Goal: Task Accomplishment & Management: Use online tool/utility

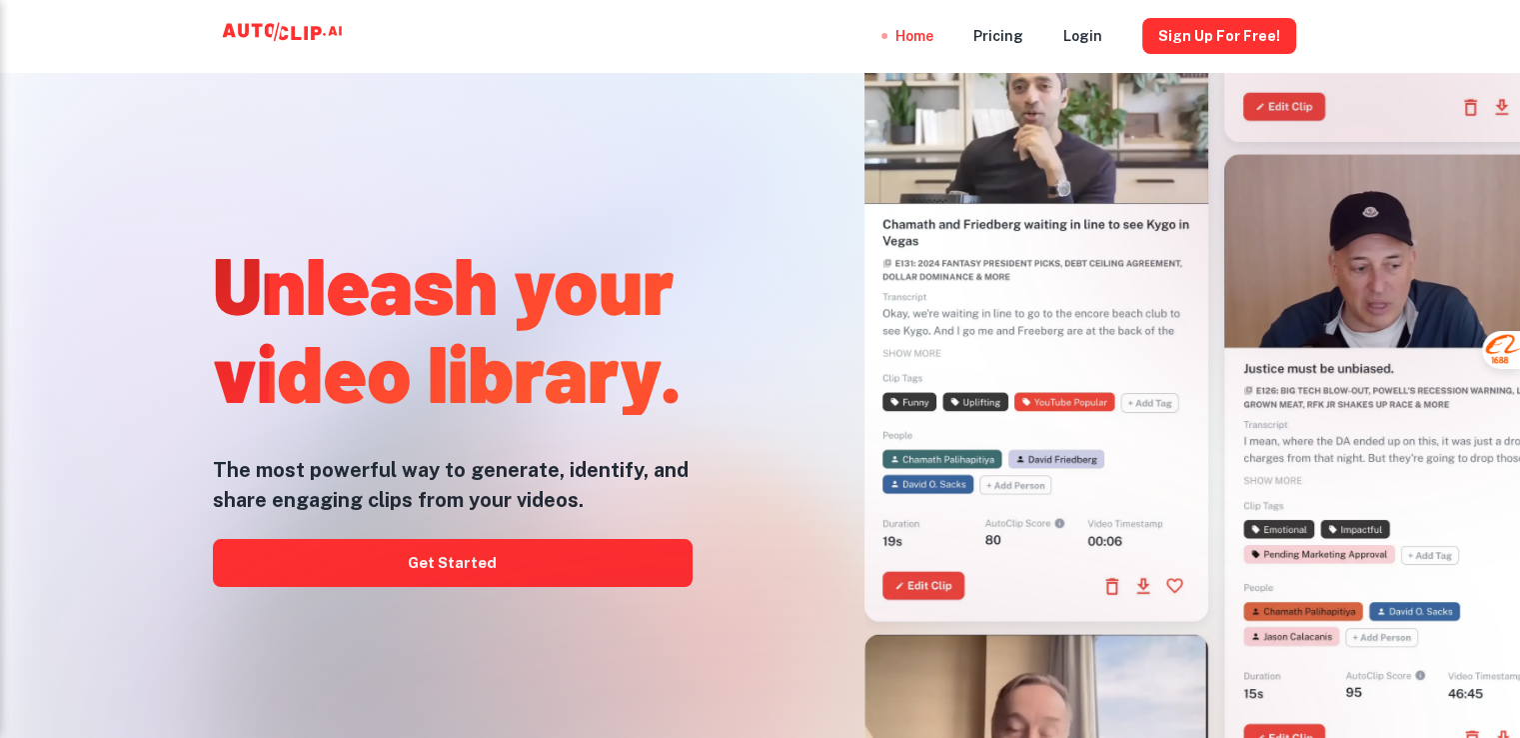
click at [698, 33] on div "Home Pricing Login Sign Up for free!" at bounding box center [760, 36] width 1199 height 72
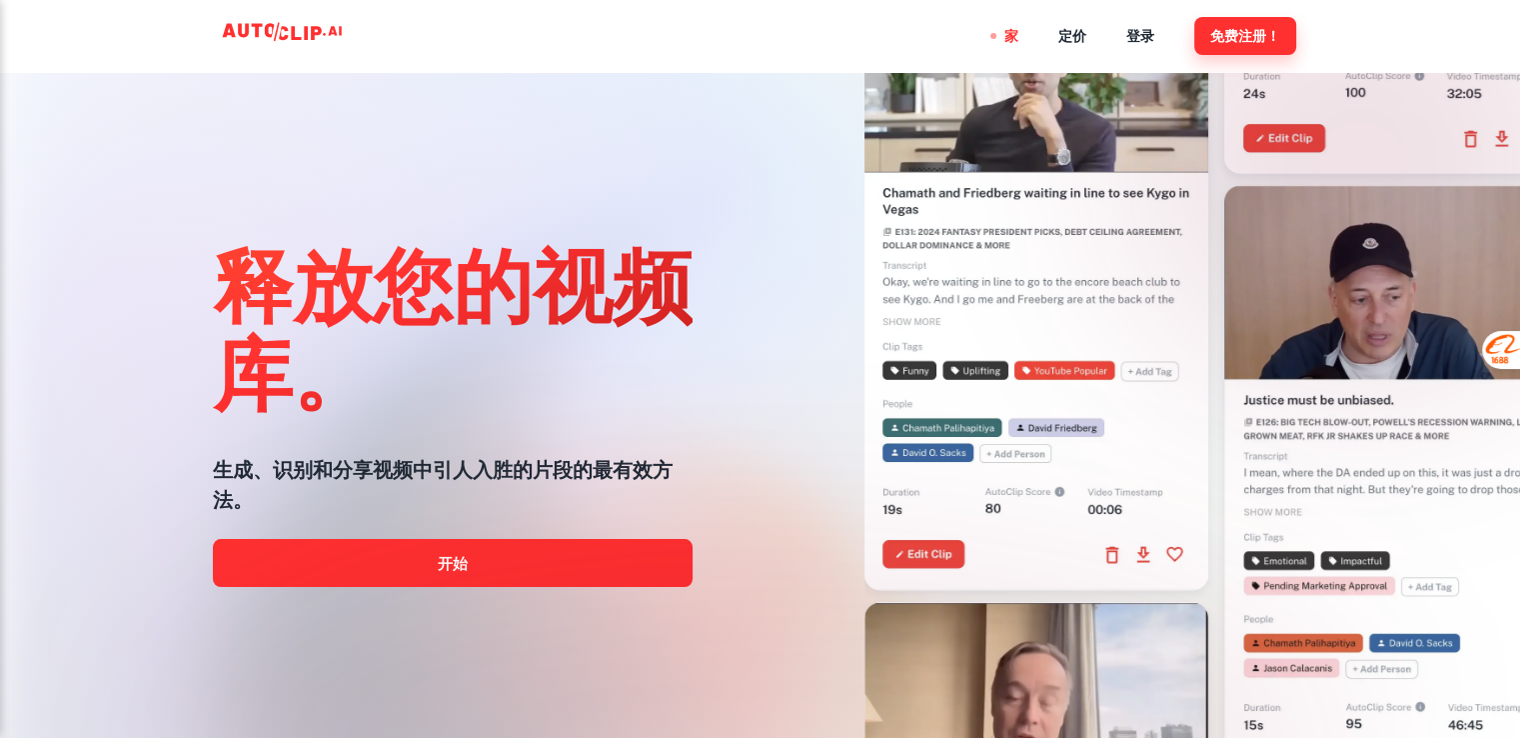
click at [1223, 38] on font "免费注册！" at bounding box center [1245, 37] width 70 height 16
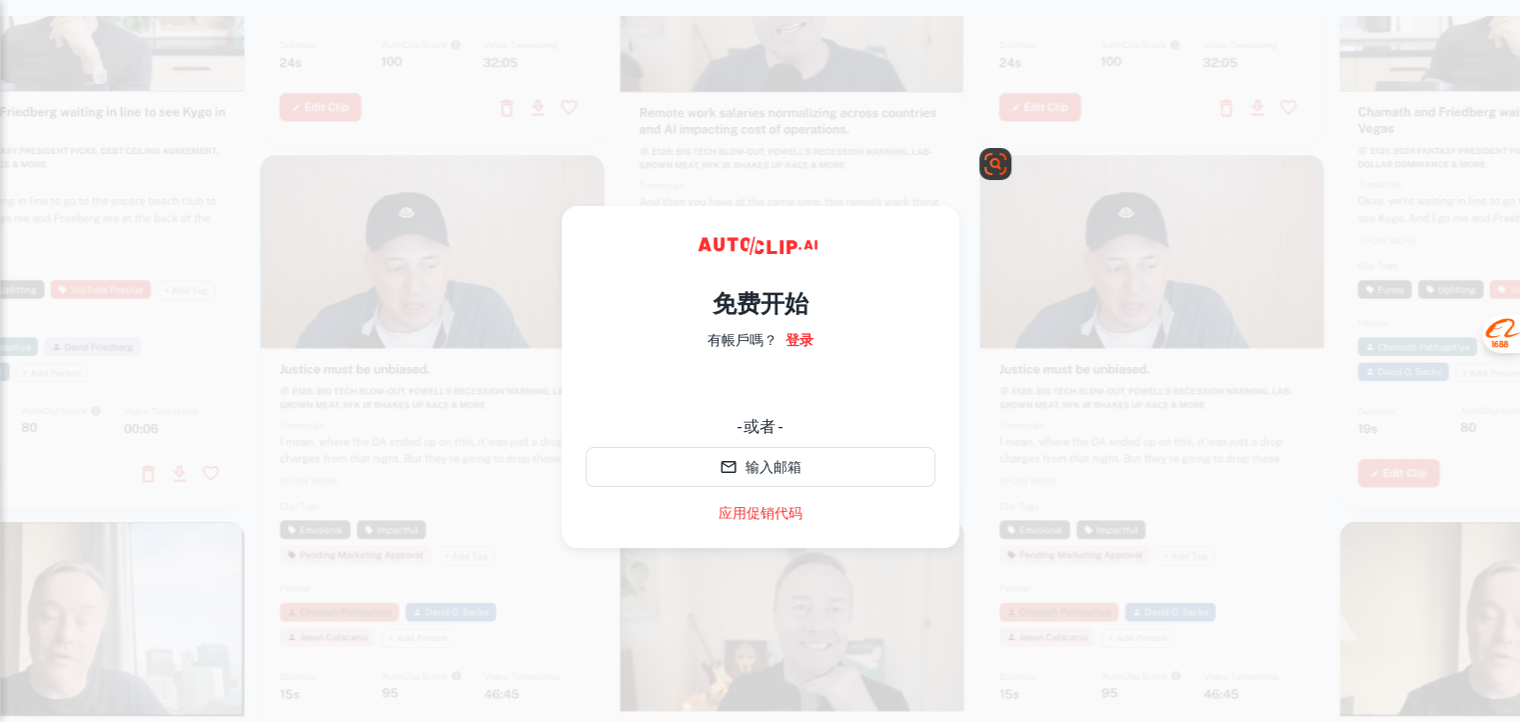
click at [1101, 251] on video at bounding box center [1152, 240] width 344 height 172
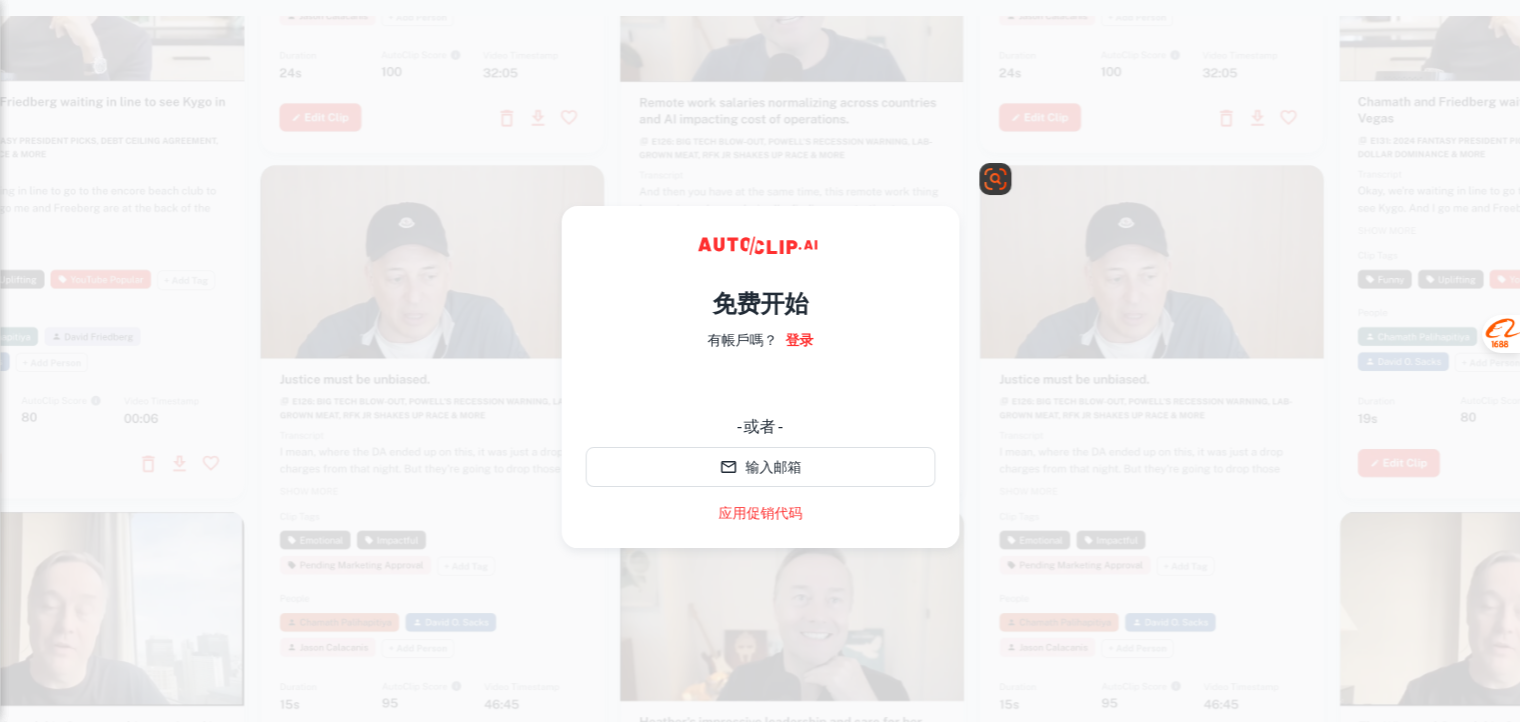
click at [1101, 526] on div at bounding box center [1152, 471] width 344 height 612
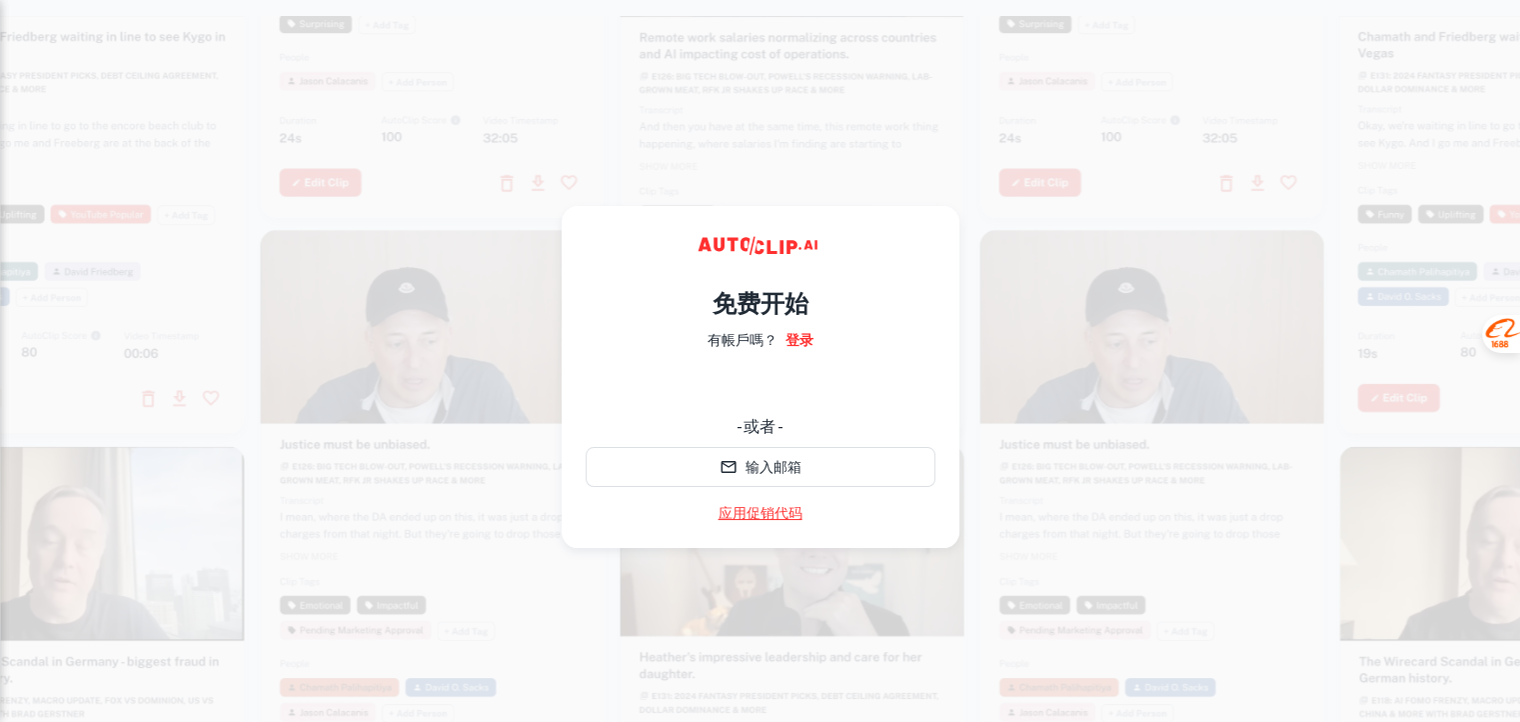
click at [760, 523] on link "应用促销代码" at bounding box center [761, 513] width 84 height 21
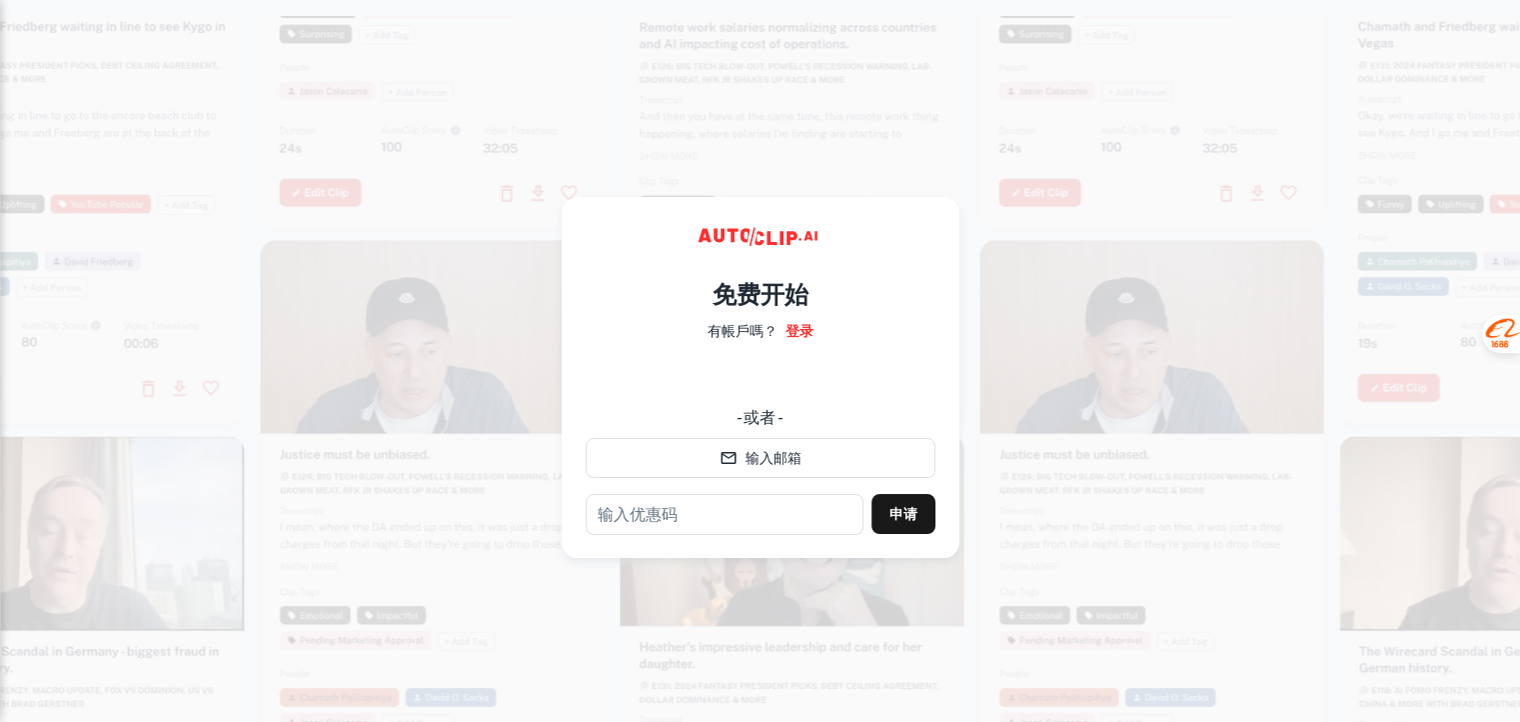
click at [880, 285] on div "免费开始 有帳戶嗎？ 登录 - 或者 - 输入邮箱 ​ 申请" at bounding box center [761, 397] width 350 height 274
click at [1143, 320] on video at bounding box center [1152, 330] width 344 height 172
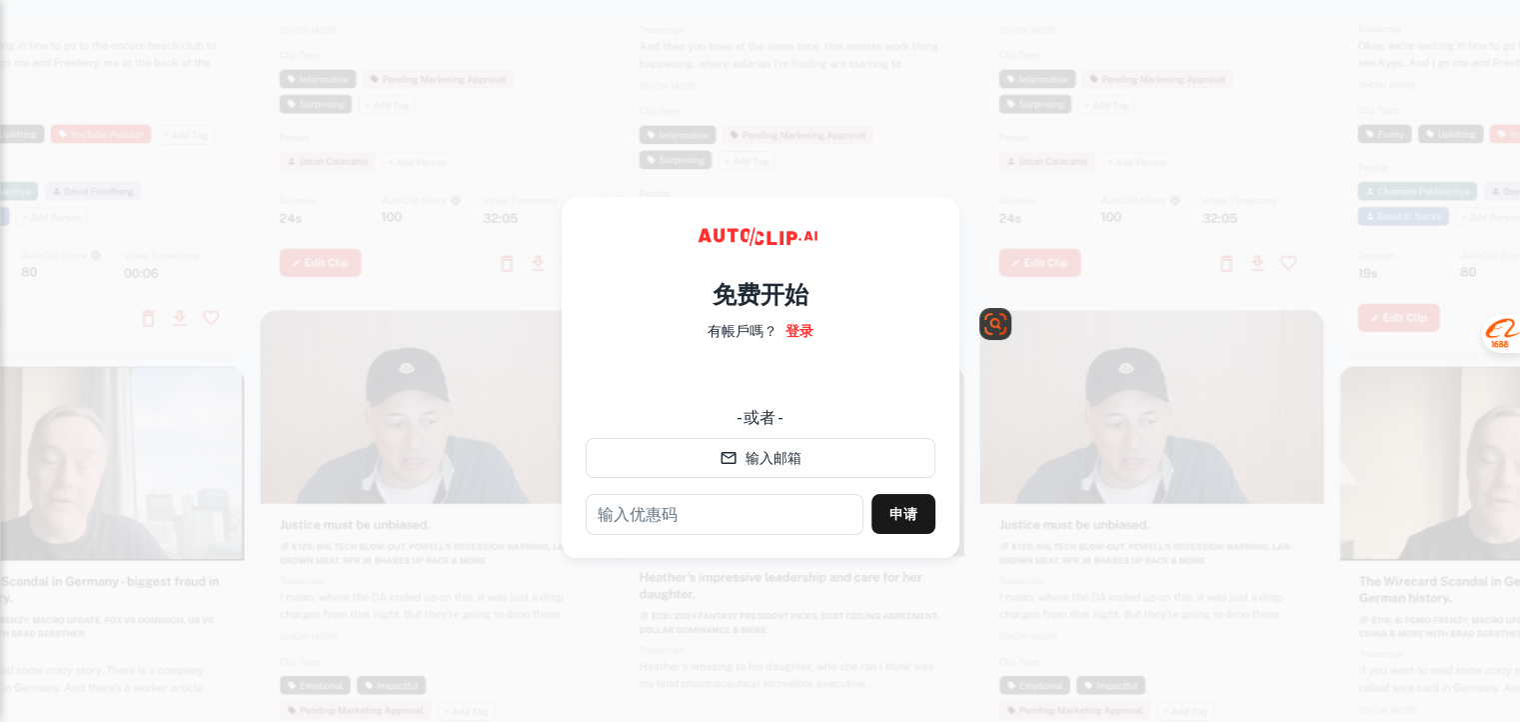
click at [1208, 481] on video at bounding box center [1152, 396] width 344 height 172
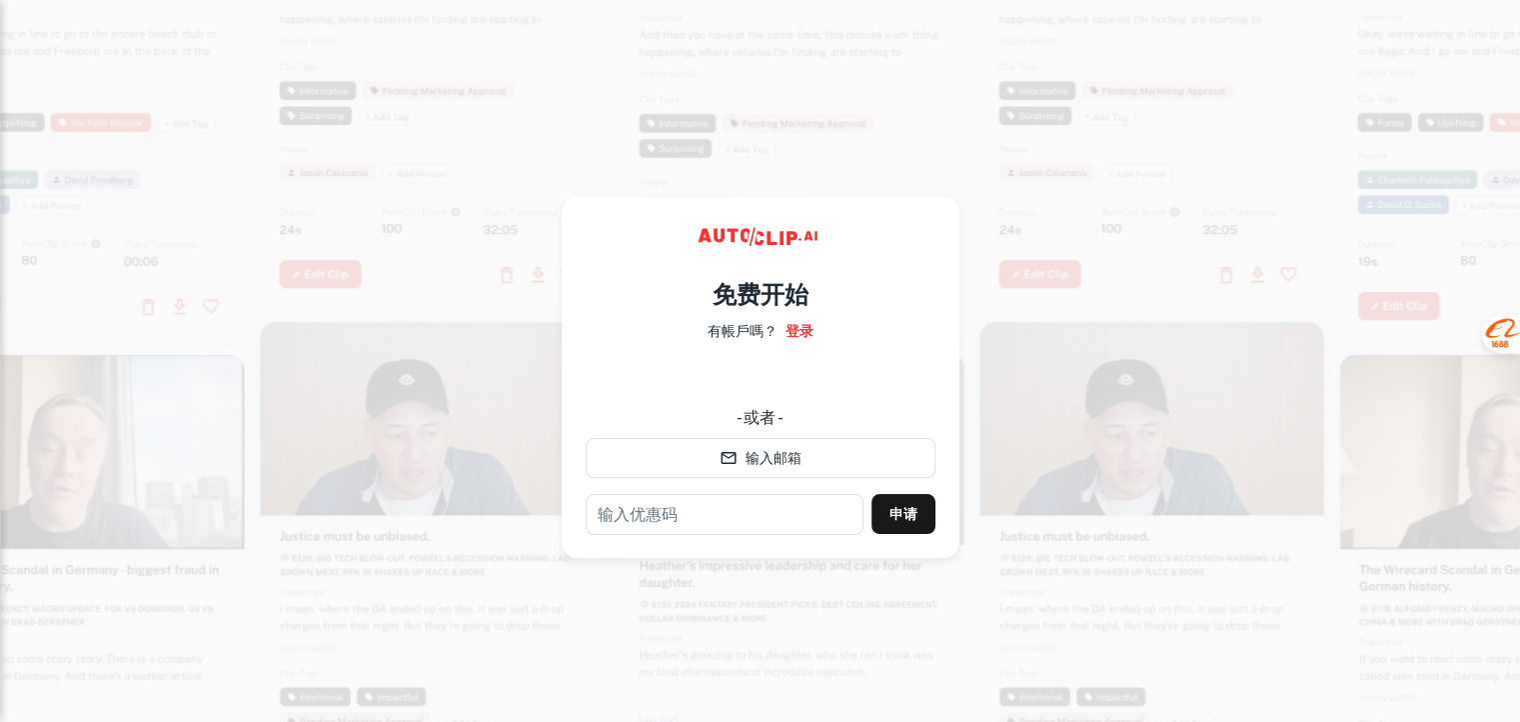
drag, startPoint x: 830, startPoint y: 215, endPoint x: 652, endPoint y: 199, distance: 179.6
click at [652, 199] on div "免费开始 有帳戶嗎？ 登录 - 或者 - 输入邮箱 ​ 申请" at bounding box center [761, 377] width 398 height 361
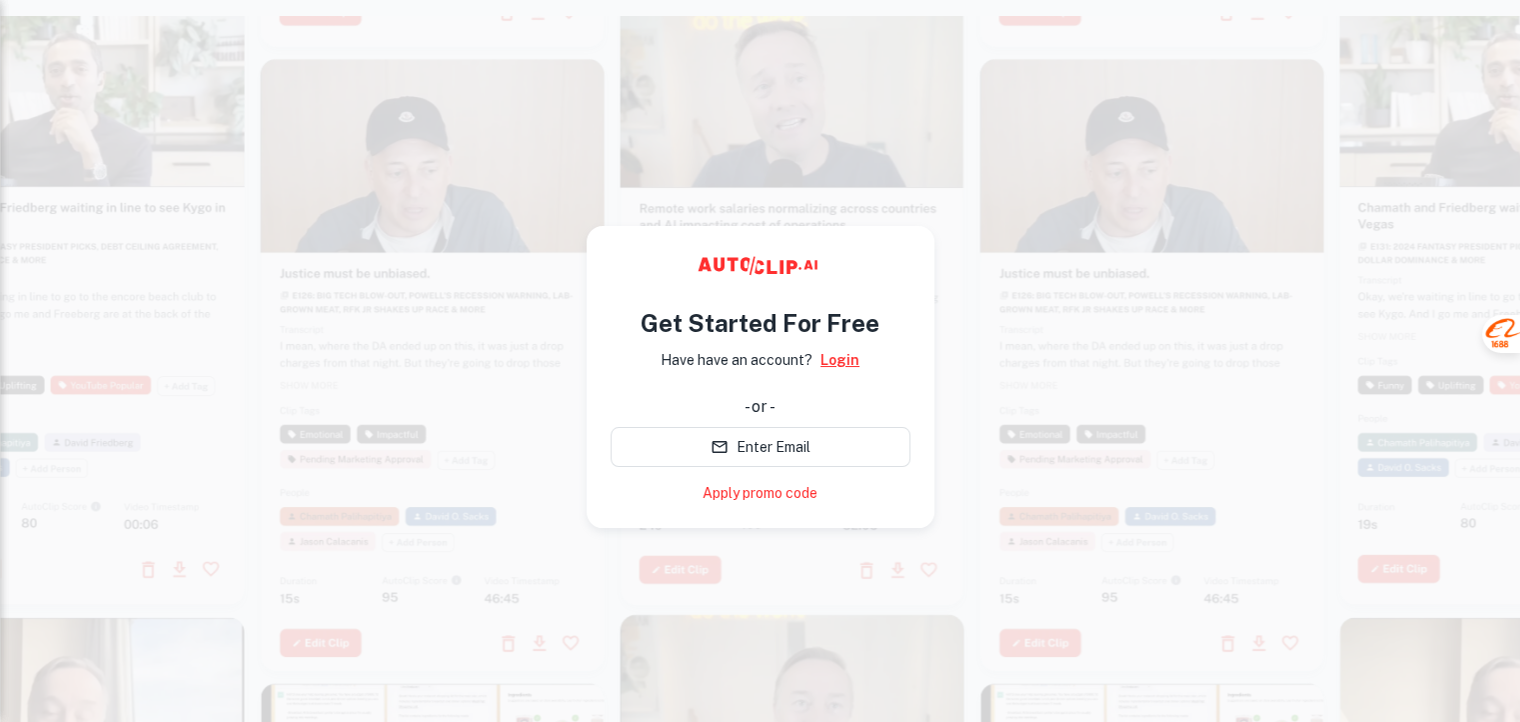
click at [828, 360] on link "Login" at bounding box center [839, 360] width 39 height 22
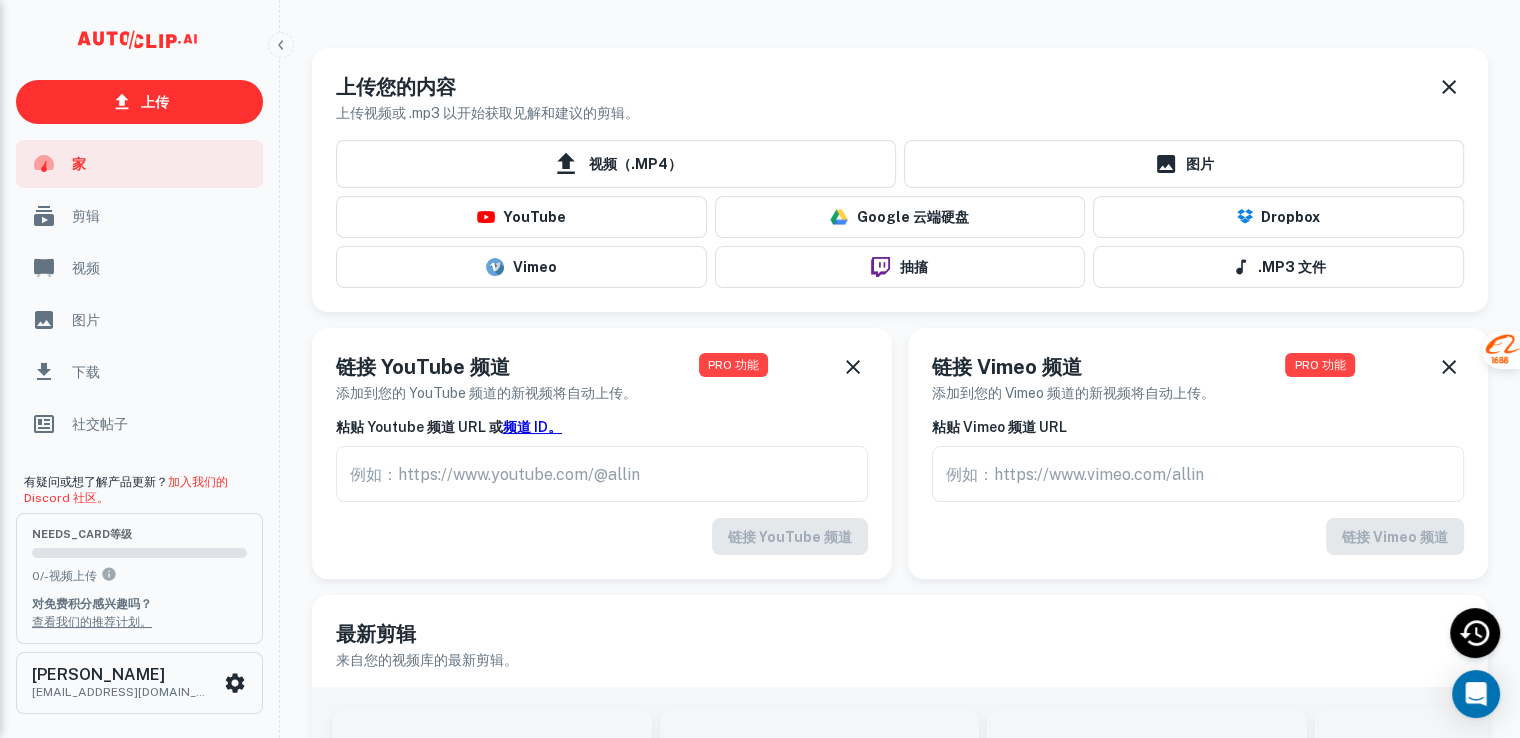
click at [822, 48] on div "上传您的内容 上传视频或 .mp3 以开始获取见解和建议的剪辑。" at bounding box center [900, 90] width 1176 height 84
click at [137, 224] on span "剪辑" at bounding box center [161, 216] width 179 height 22
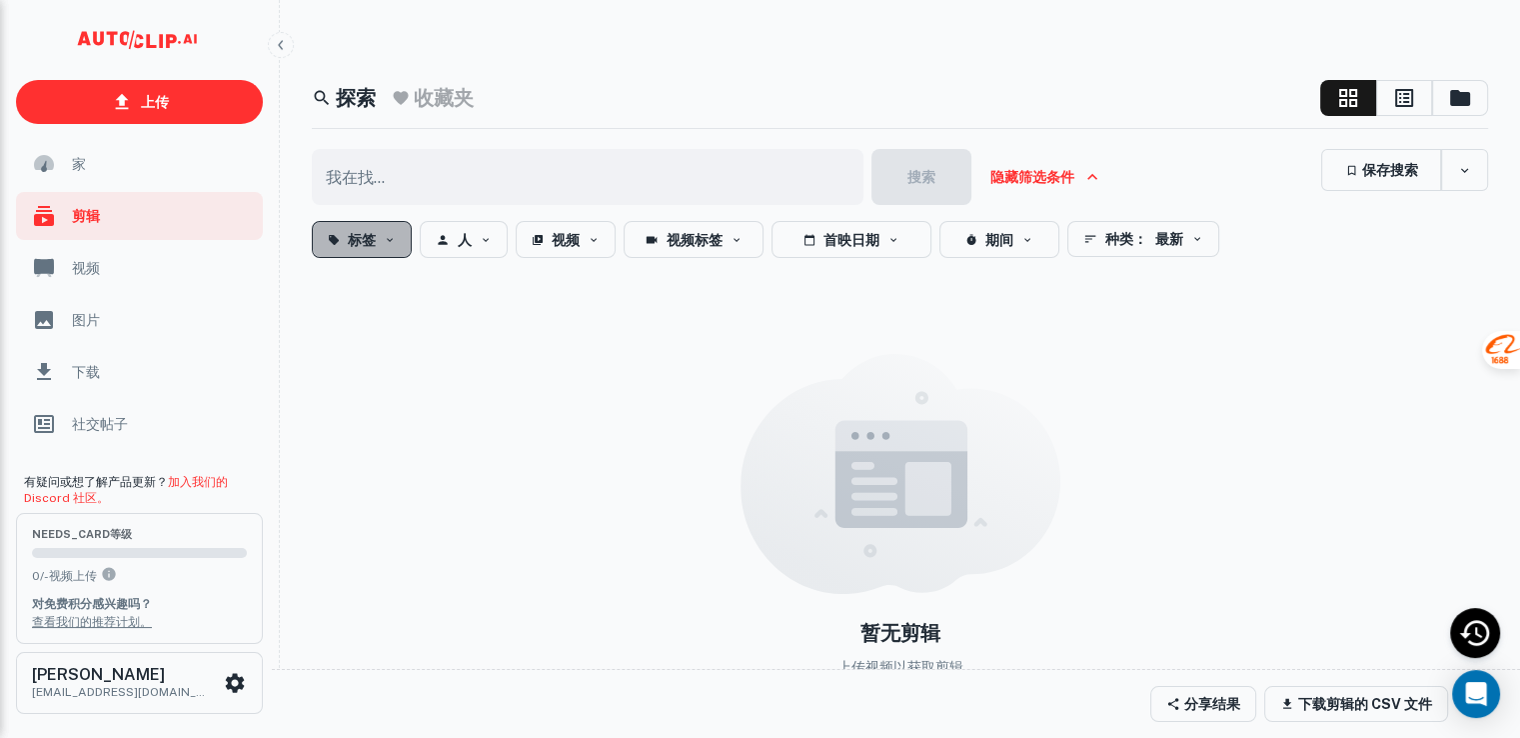
click at [380, 249] on button "标签" at bounding box center [362, 239] width 100 height 37
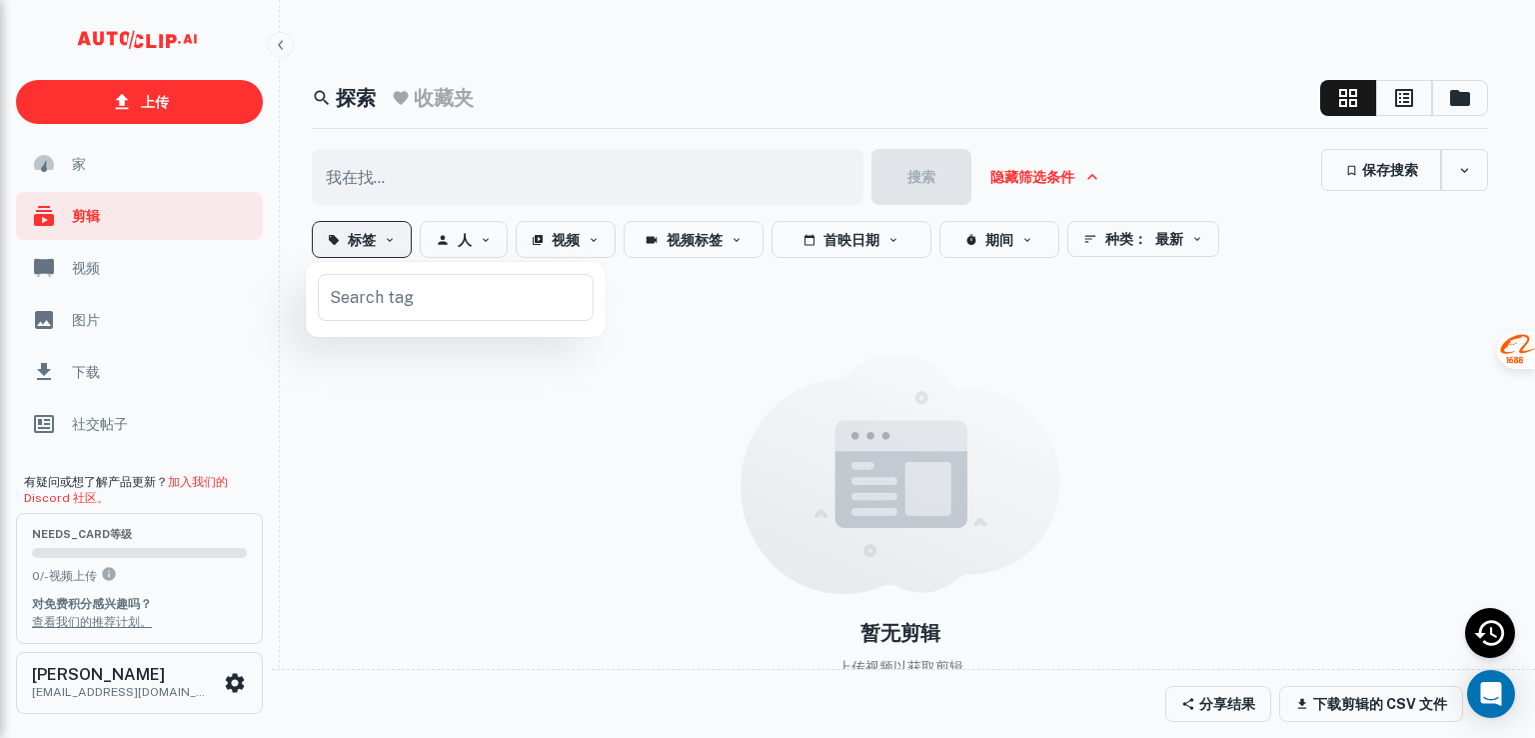
click at [380, 249] on div at bounding box center [767, 369] width 1535 height 738
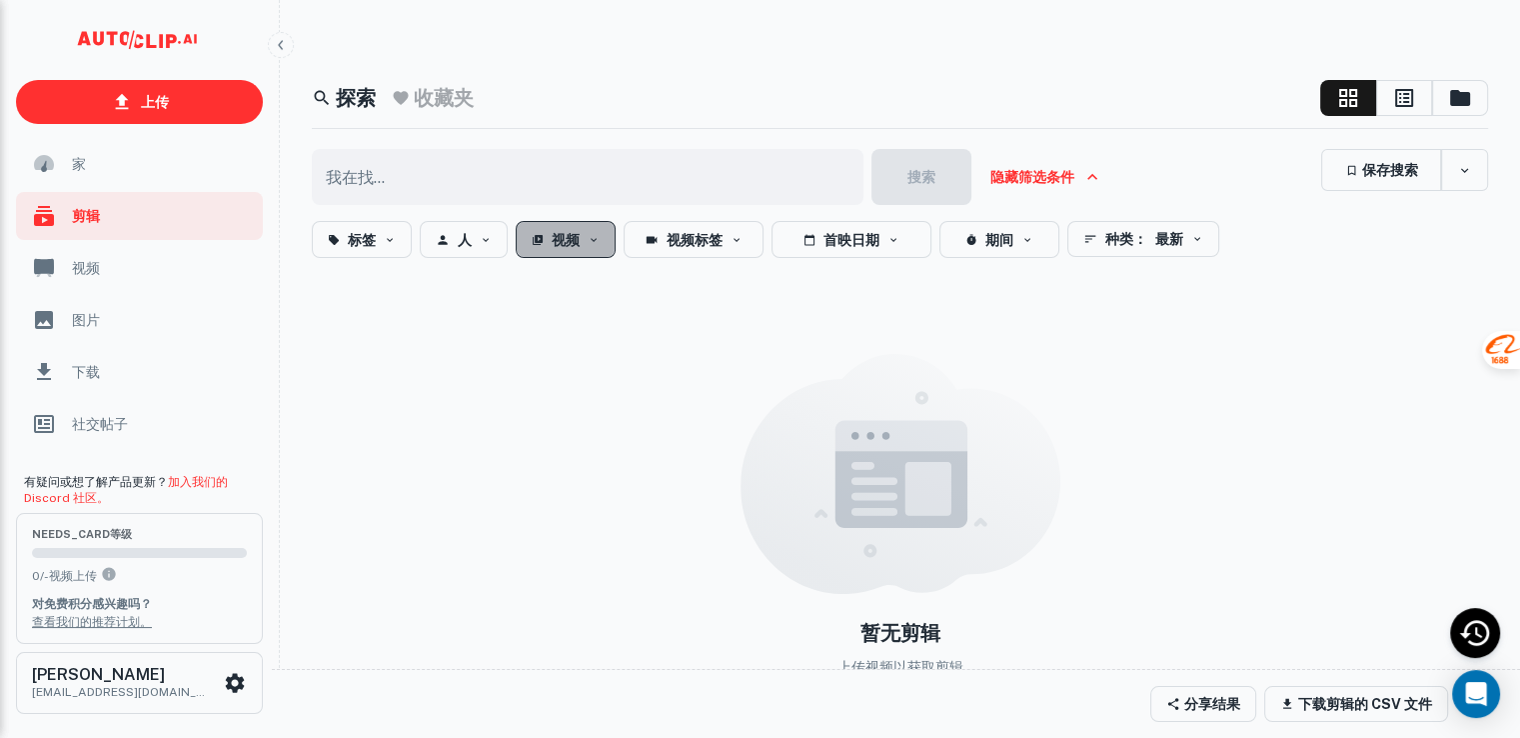
click at [592, 241] on icon "button" at bounding box center [594, 240] width 12 height 12
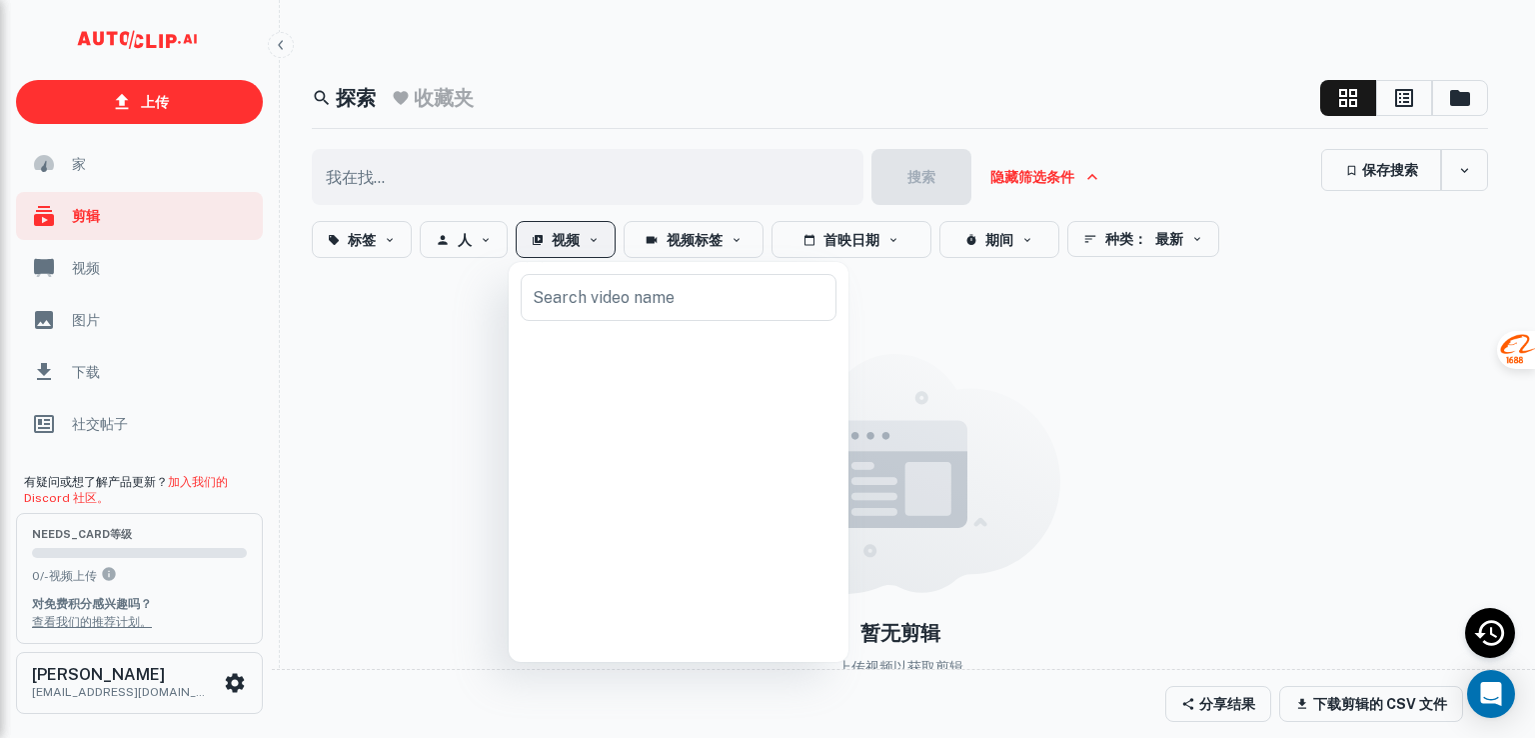
click at [592, 241] on div at bounding box center [767, 369] width 1535 height 738
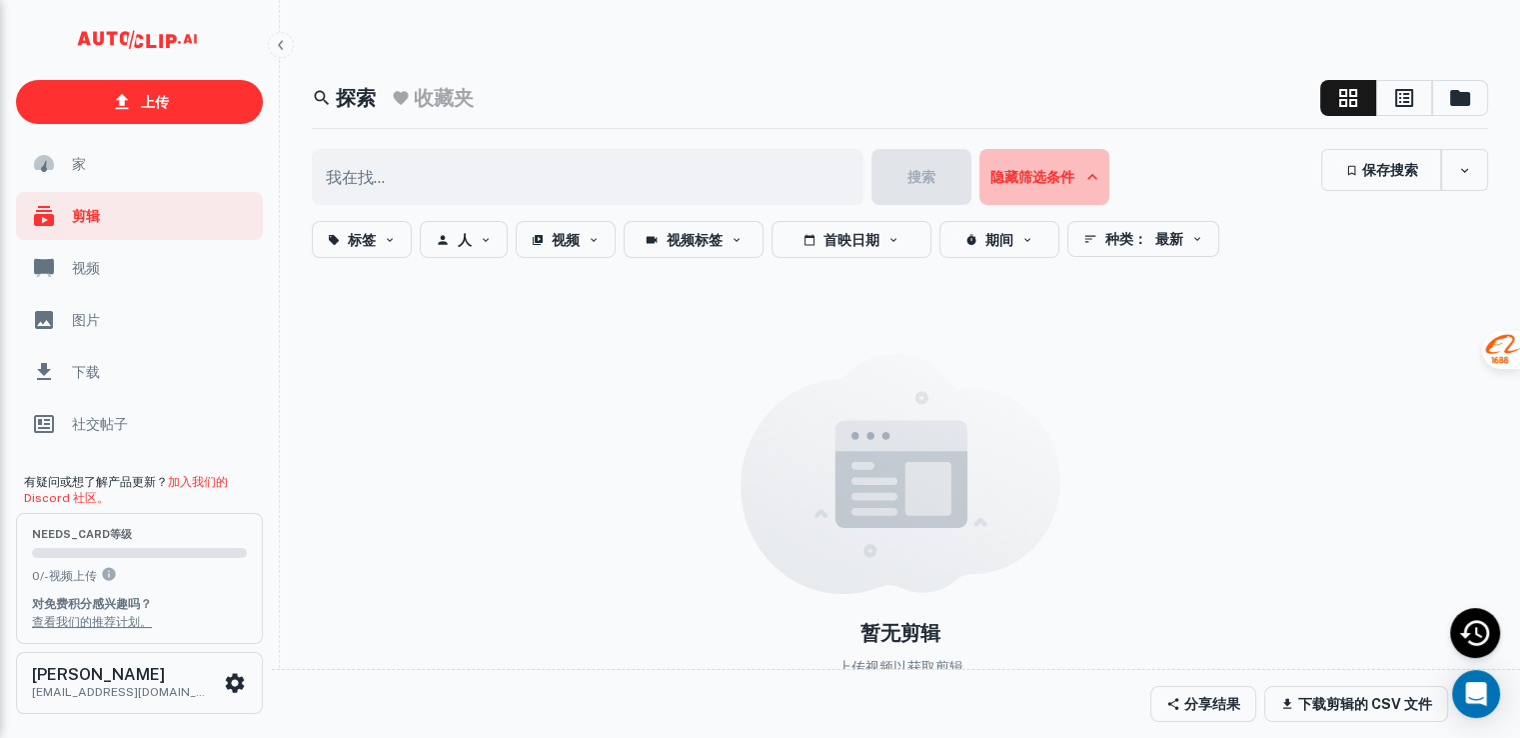
click at [1038, 177] on font "隐藏筛选条件" at bounding box center [1032, 178] width 84 height 16
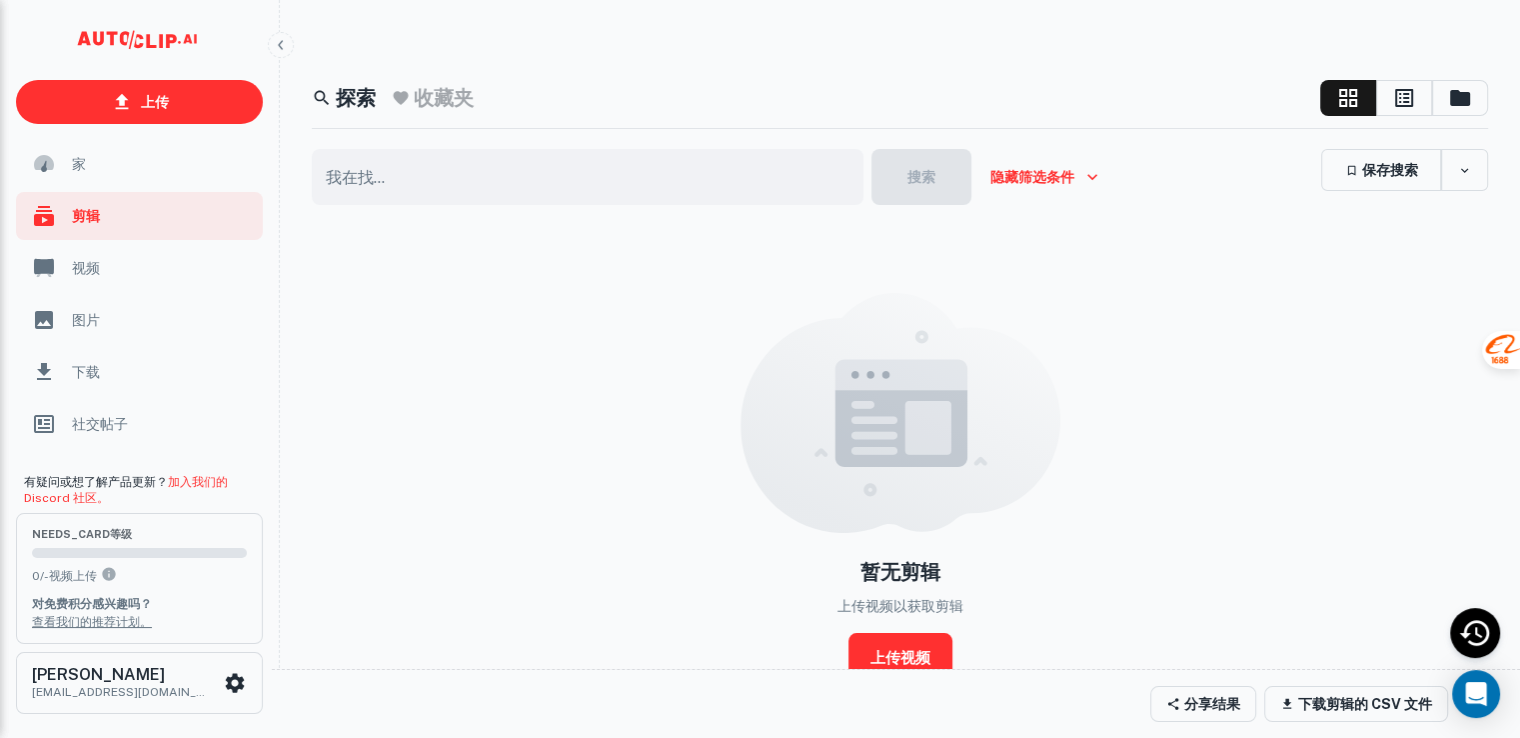
click at [1038, 177] on font "隐藏筛选条件" at bounding box center [1032, 178] width 84 height 16
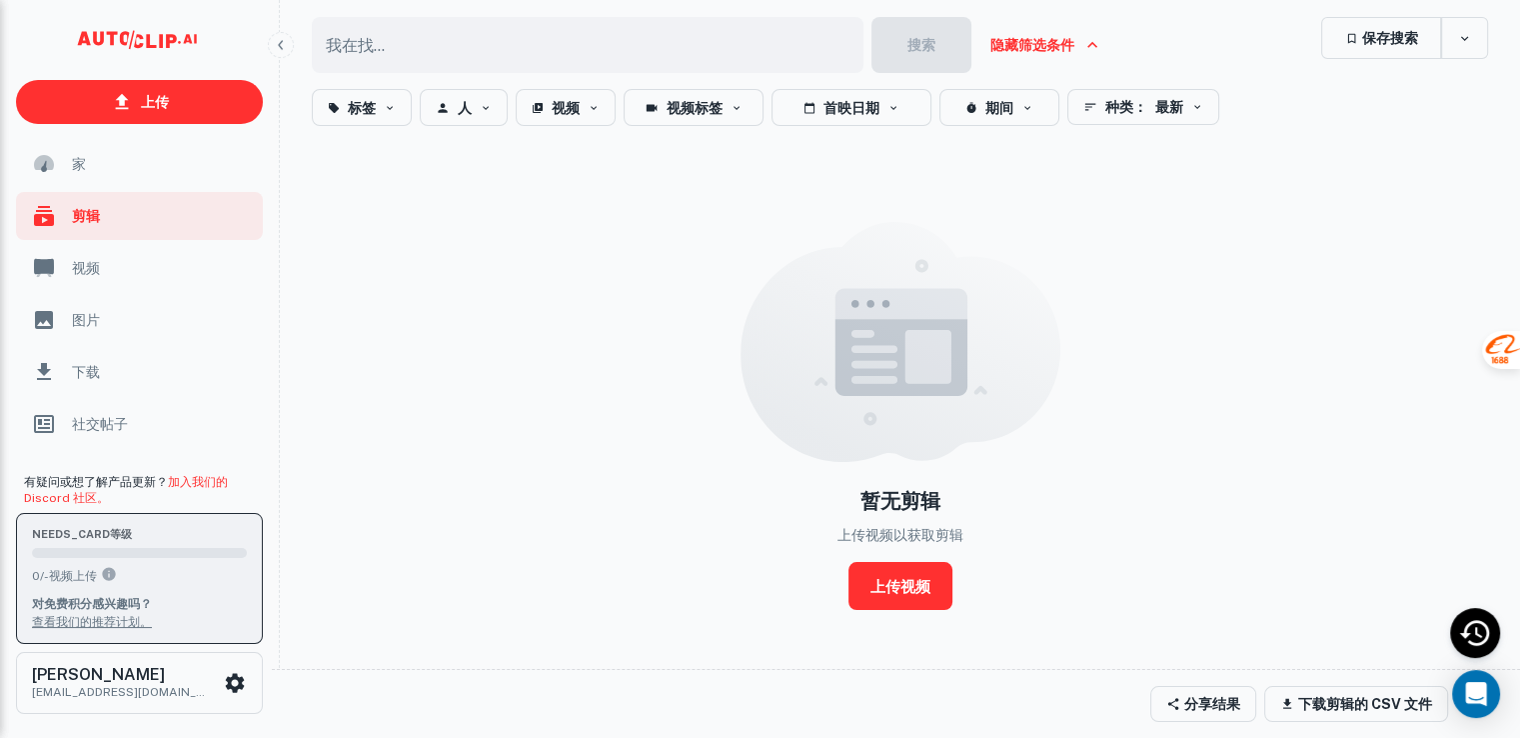
scroll to position [152, 0]
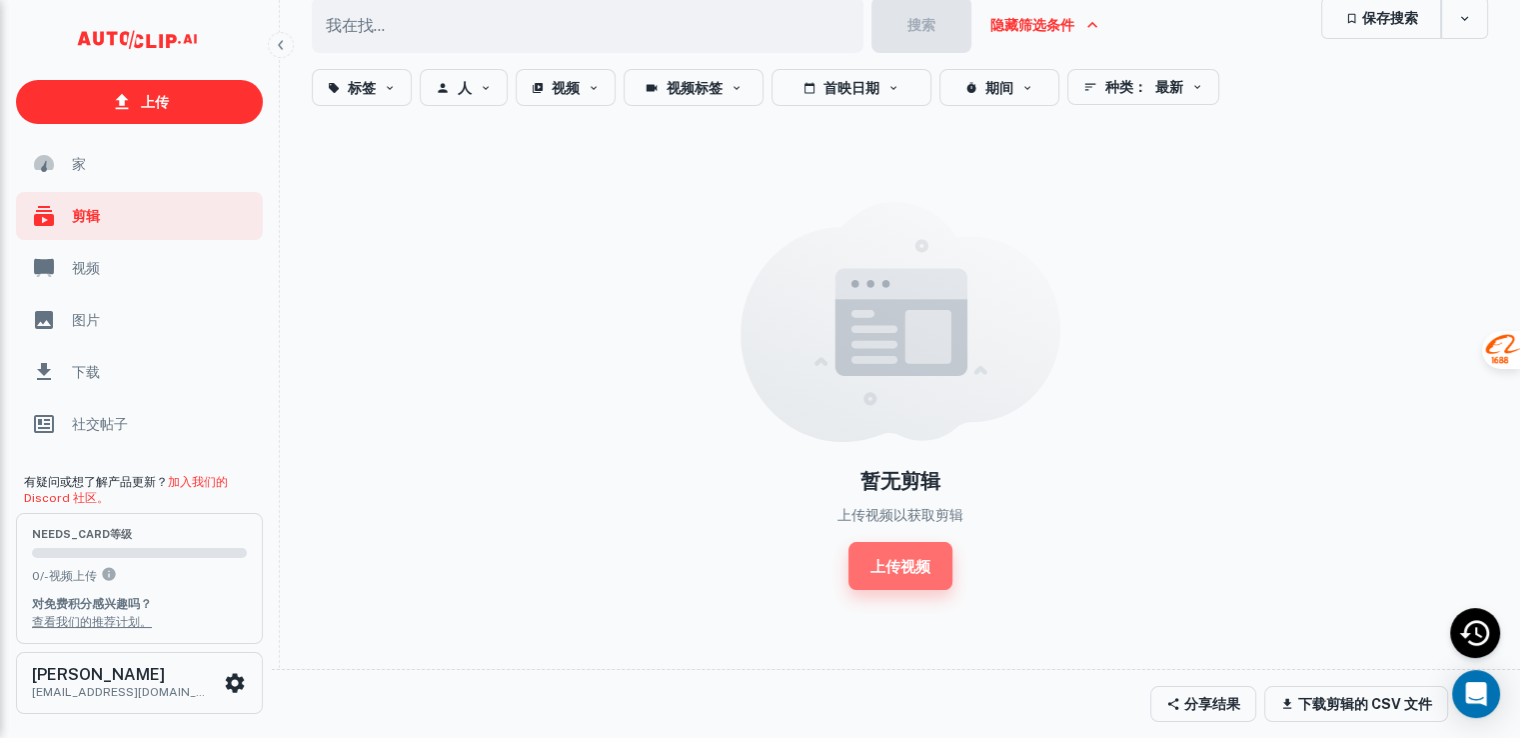
click at [922, 574] on font "上传视频" at bounding box center [900, 566] width 60 height 17
